Goal: Information Seeking & Learning: Learn about a topic

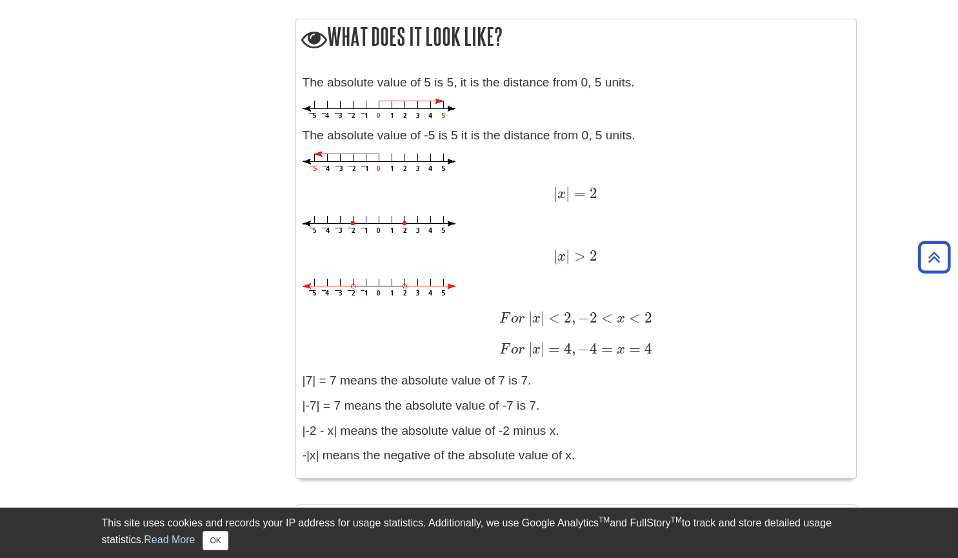
scroll to position [1314, 0]
click at [532, 355] on span "x" at bounding box center [536, 349] width 8 height 14
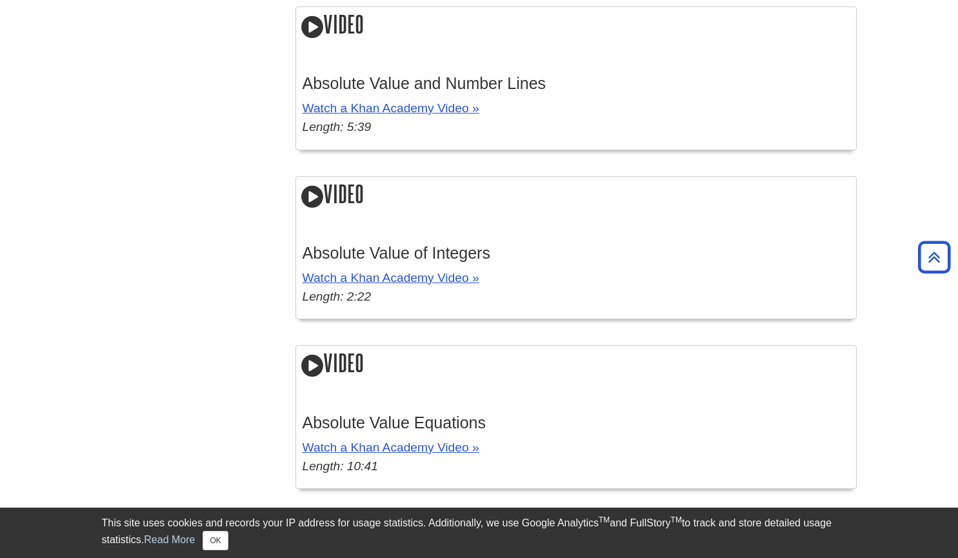
scroll to position [1857, 0]
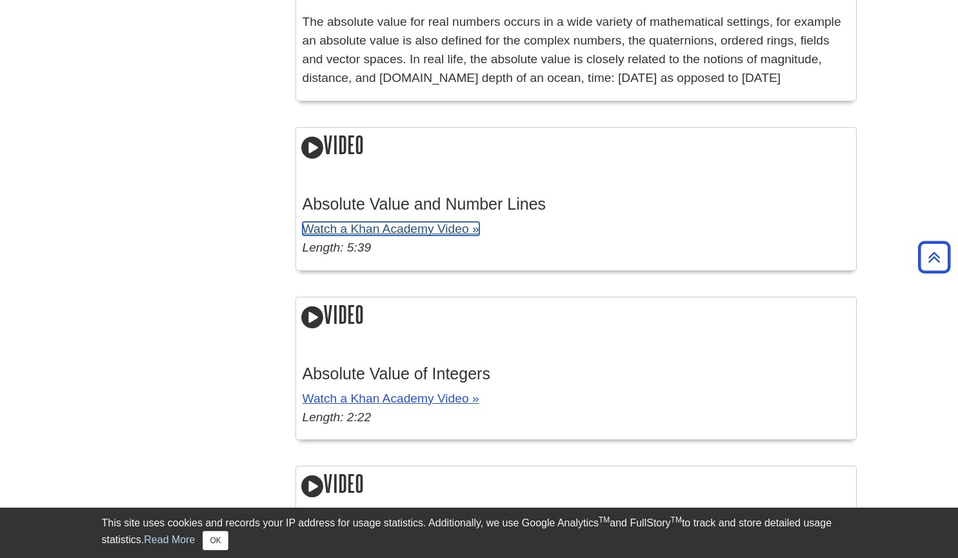
click at [412, 232] on link "Watch a Khan Academy Video »" at bounding box center [391, 229] width 177 height 14
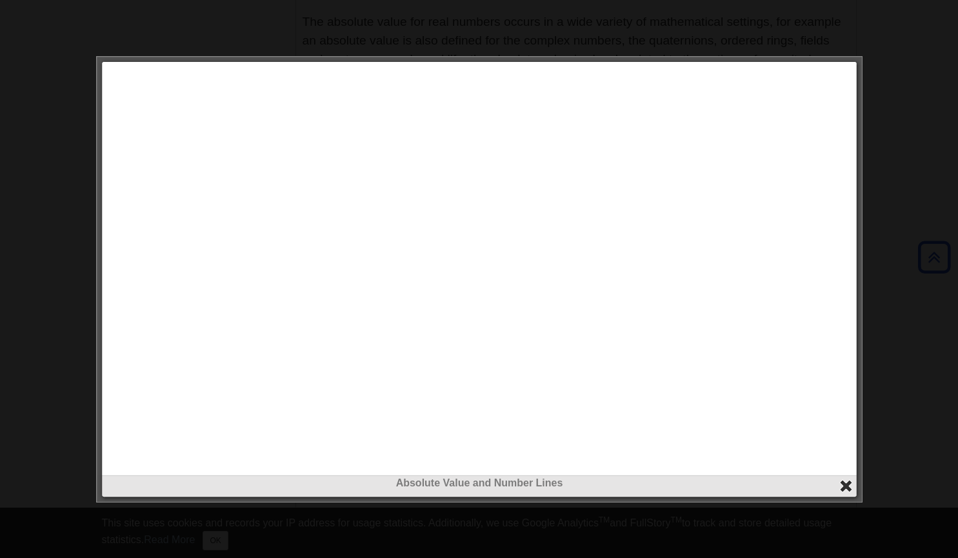
click at [847, 483] on button "close" at bounding box center [846, 486] width 15 height 15
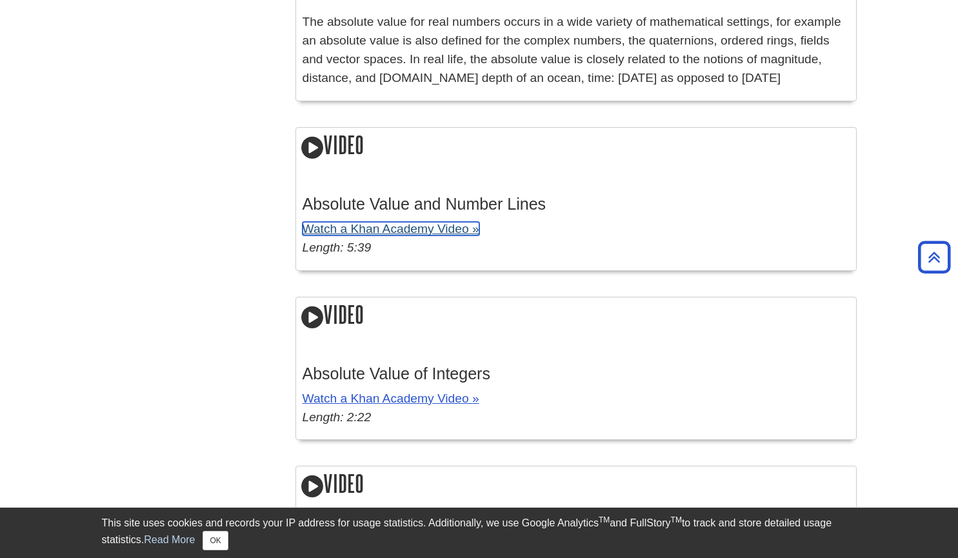
click at [419, 228] on link "Watch a Khan Academy Video »" at bounding box center [391, 229] width 177 height 14
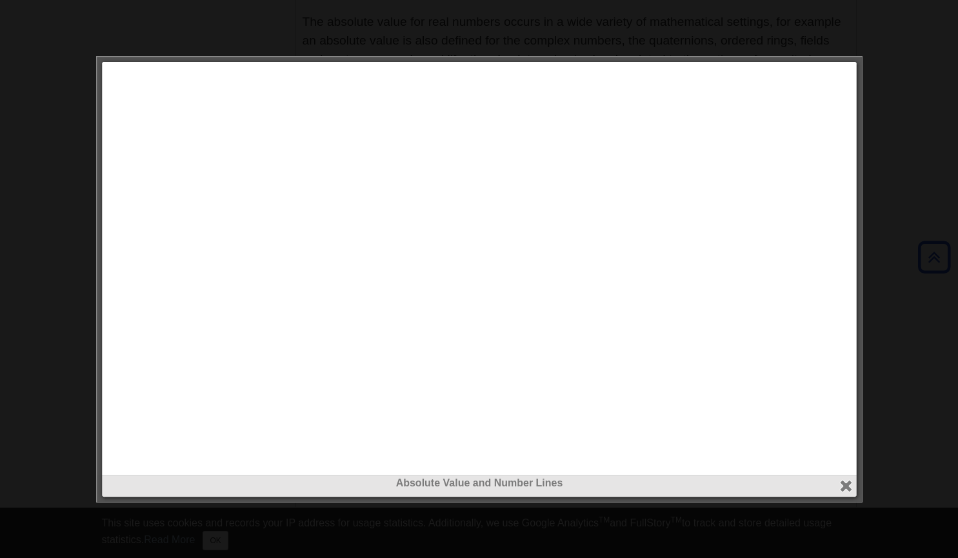
click at [115, 518] on div at bounding box center [479, 279] width 958 height 558
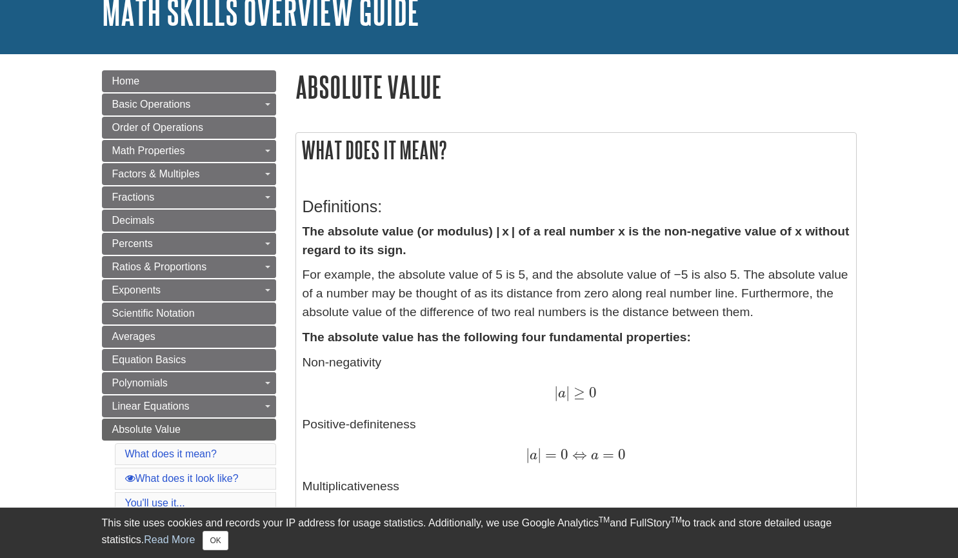
scroll to position [91, 0]
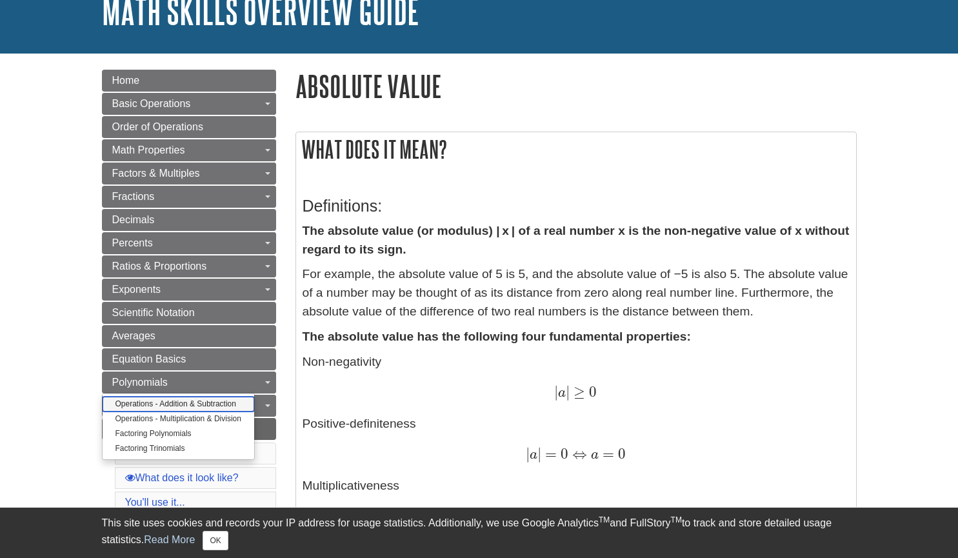
click at [187, 409] on link "Operations - Addition & Subtraction" at bounding box center [179, 404] width 152 height 15
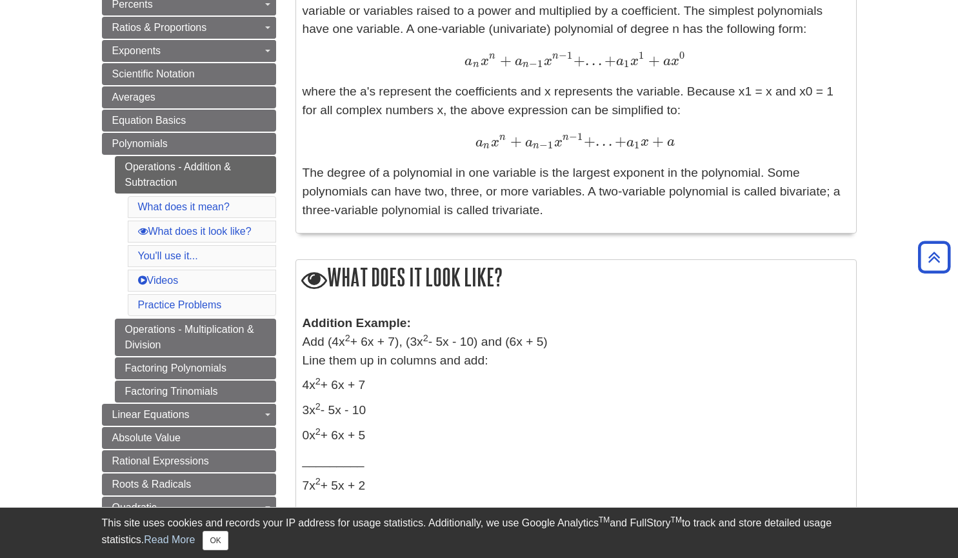
scroll to position [342, 0]
